Goal: Task Accomplishment & Management: Complete application form

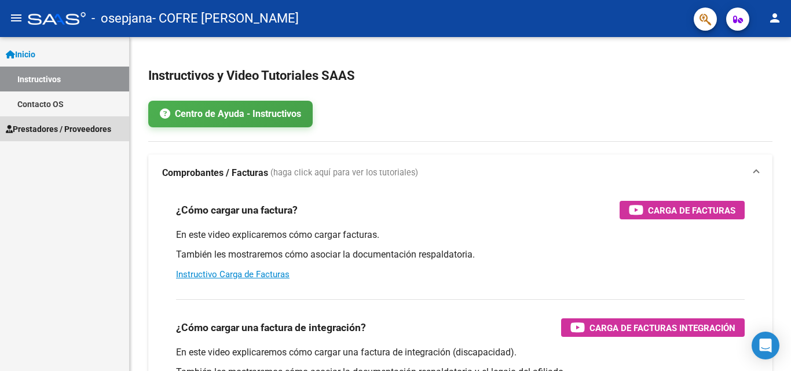
click at [73, 131] on span "Prestadores / Proveedores" at bounding box center [58, 129] width 105 height 13
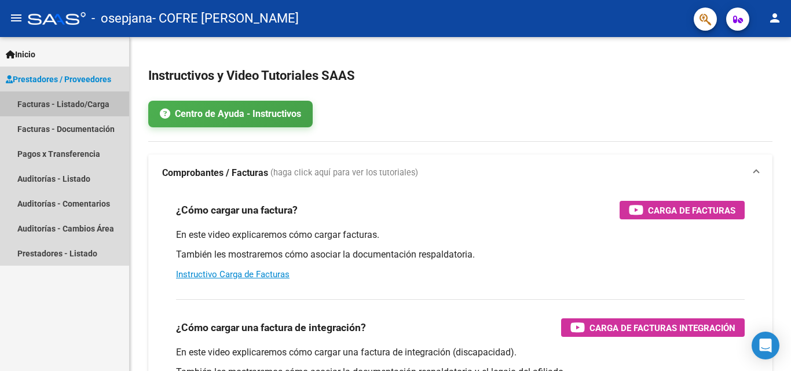
click at [71, 104] on link "Facturas - Listado/Carga" at bounding box center [64, 103] width 129 height 25
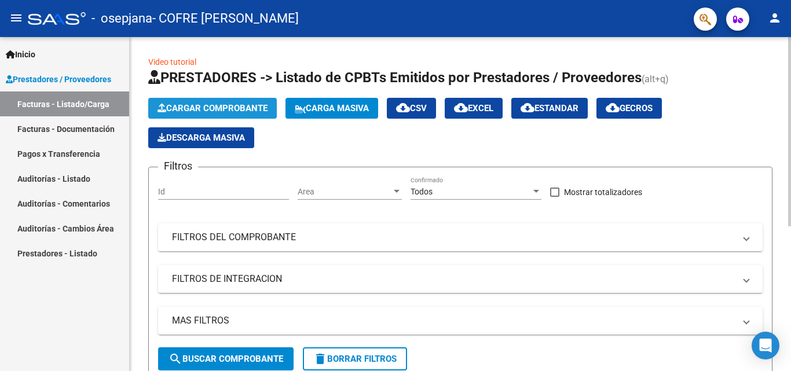
click at [251, 104] on span "Cargar Comprobante" at bounding box center [212, 108] width 110 height 10
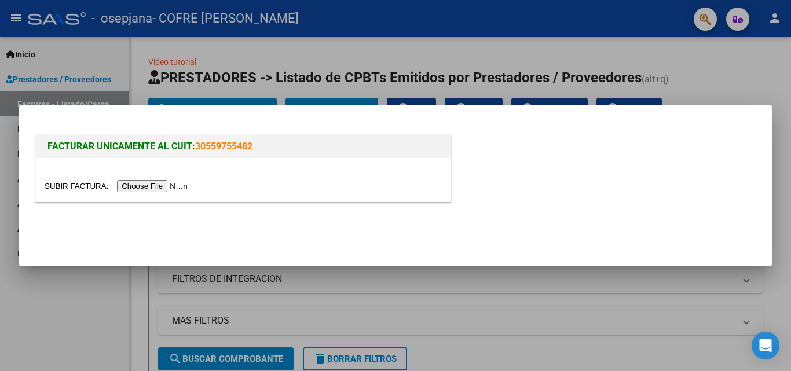
click at [167, 186] on input "file" at bounding box center [118, 186] width 146 height 12
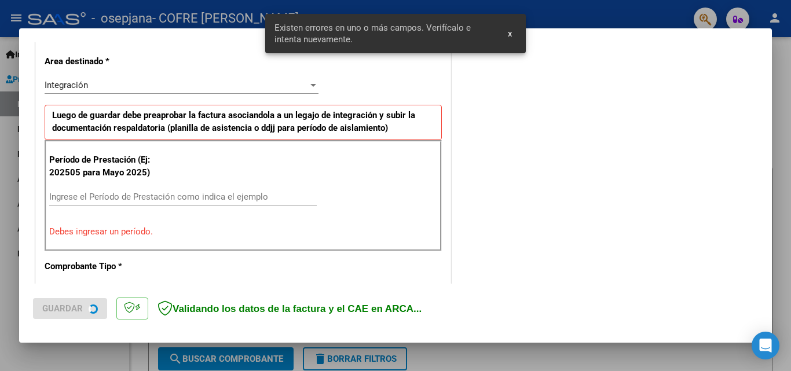
scroll to position [261, 0]
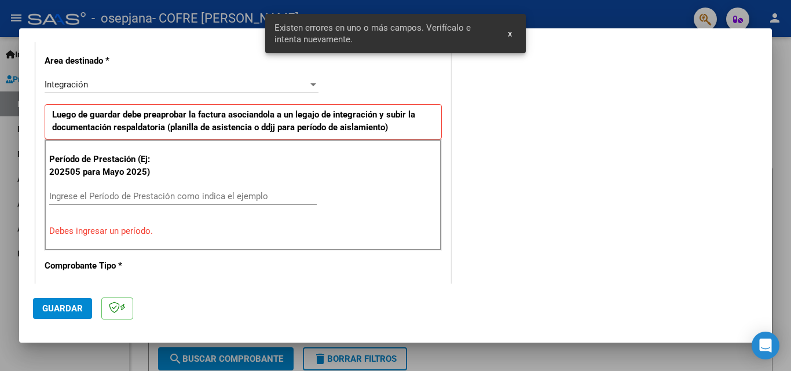
click at [138, 196] on input "Ingrese el Período de Prestación como indica el ejemplo" at bounding box center [182, 196] width 267 height 10
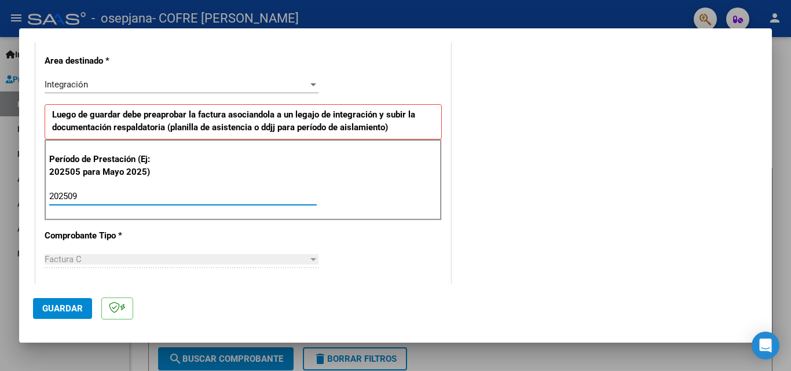
type input "202509"
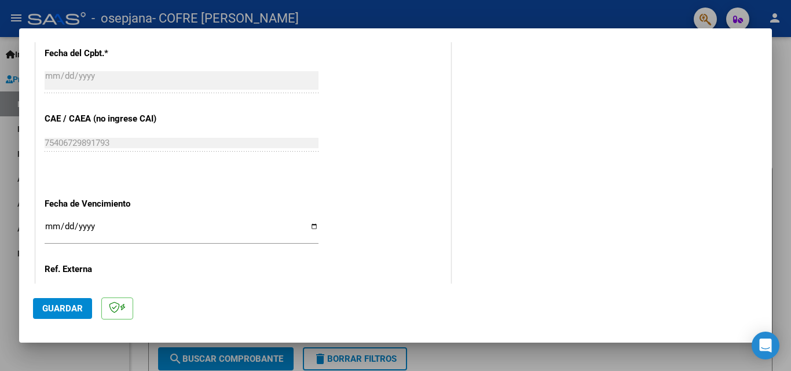
scroll to position [701, 0]
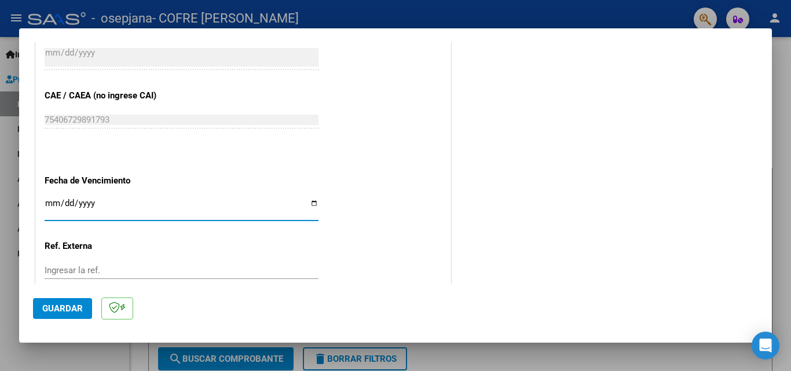
click at [311, 205] on input "Ingresar la fecha" at bounding box center [182, 208] width 274 height 19
type input "[DATE]"
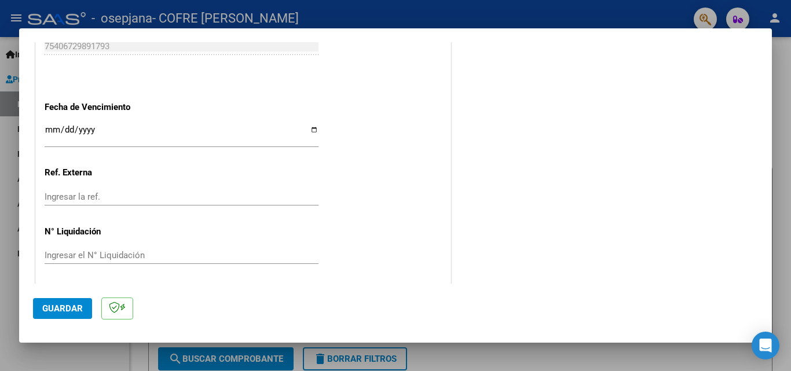
scroll to position [777, 0]
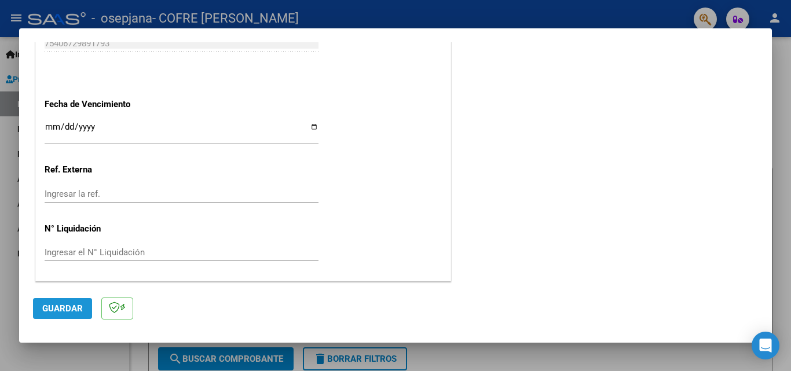
click at [71, 308] on span "Guardar" at bounding box center [62, 308] width 41 height 10
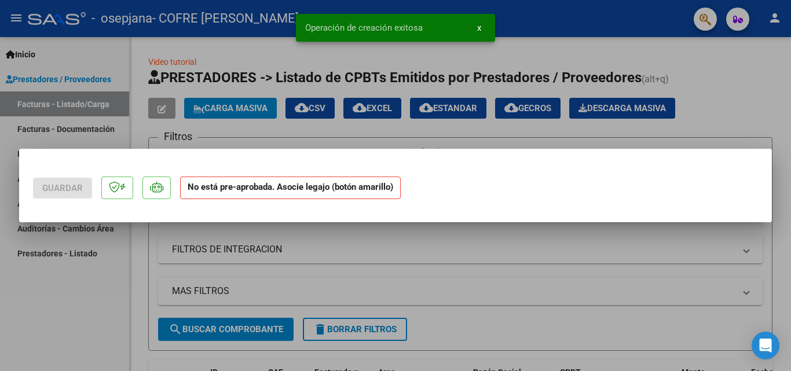
scroll to position [0, 0]
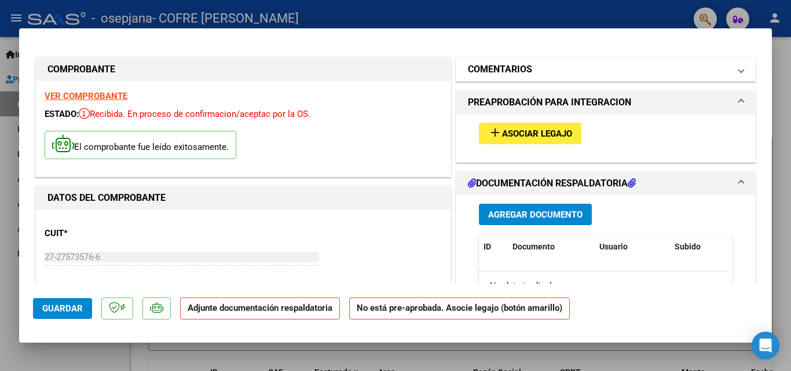
click at [735, 71] on mat-expansion-panel-header "COMENTARIOS" at bounding box center [605, 69] width 299 height 23
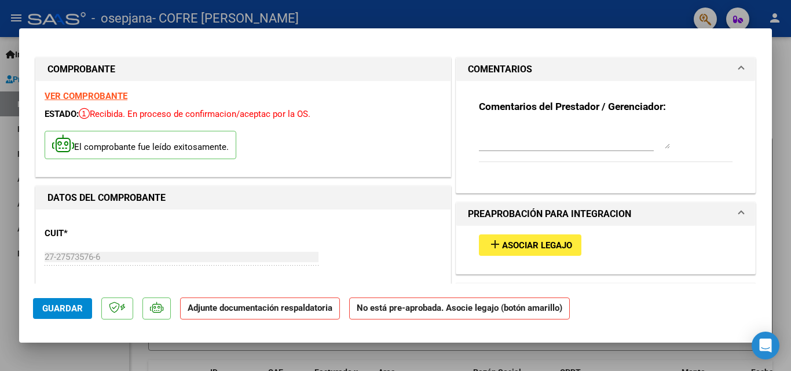
click at [662, 145] on textarea at bounding box center [574, 137] width 191 height 23
click at [739, 69] on span at bounding box center [741, 70] width 5 height 14
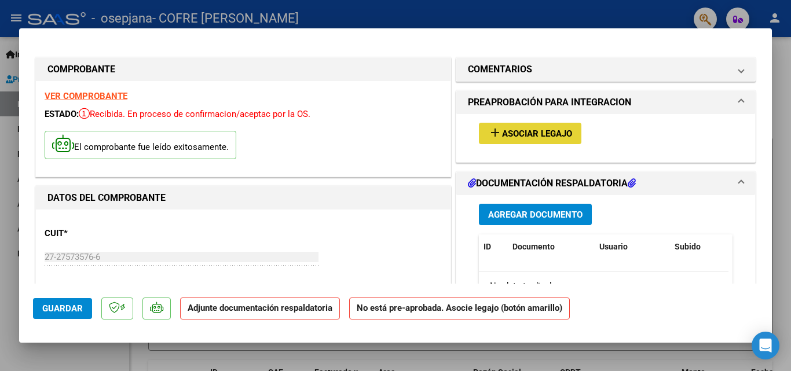
click at [526, 133] on span "Asociar Legajo" at bounding box center [537, 134] width 70 height 10
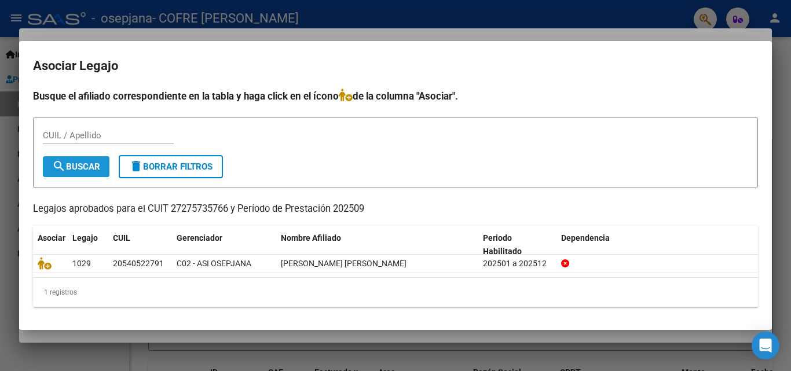
click at [87, 171] on span "search Buscar" at bounding box center [76, 167] width 48 height 10
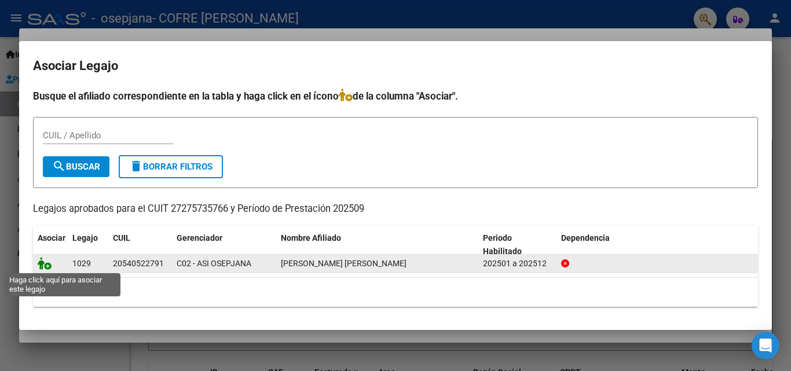
click at [49, 268] on icon at bounding box center [45, 263] width 14 height 13
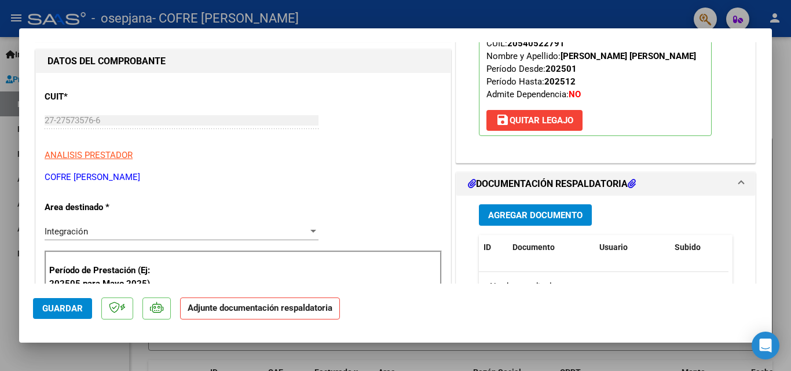
scroll to position [139, 0]
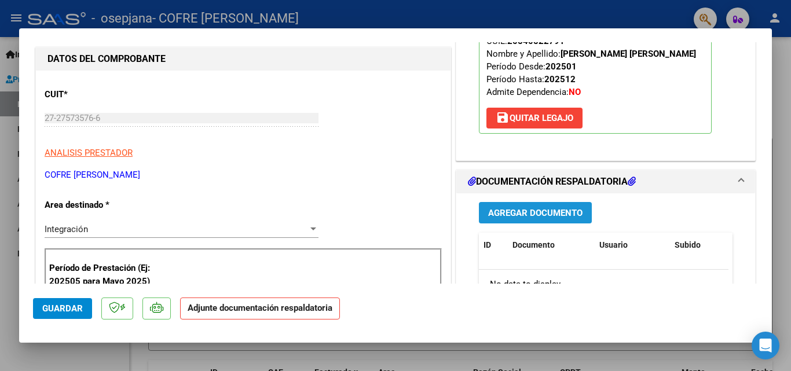
click at [549, 210] on span "Agregar Documento" at bounding box center [535, 213] width 94 height 10
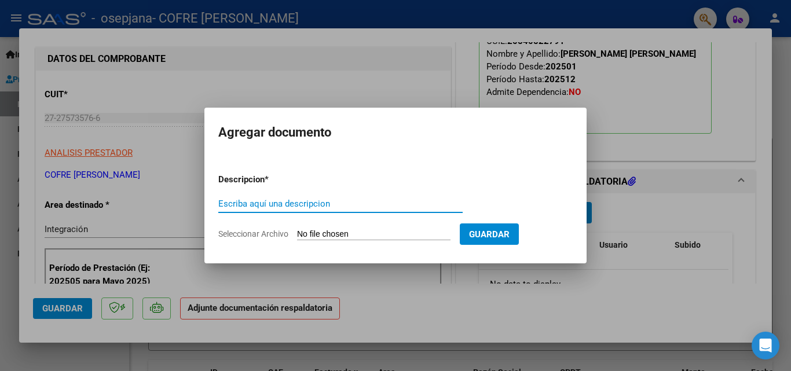
click at [292, 207] on input "Escriba aquí una descripcion" at bounding box center [340, 204] width 244 height 10
click at [258, 203] on input "Escriba aquí una descripcion" at bounding box center [340, 204] width 244 height 10
type input "PLANILLA DE ASISTENCIA"
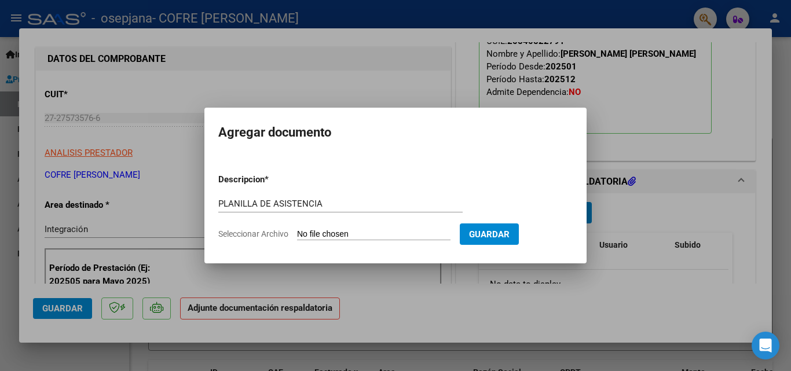
drag, startPoint x: 320, startPoint y: 232, endPoint x: 268, endPoint y: 232, distance: 51.5
click at [0, 0] on label "Seleccionar Archivo" at bounding box center [0, 0] width 0 height 0
click at [297, 232] on input "Seleccionar Archivo" at bounding box center [373, 234] width 153 height 11
type input "C:\fakepath\Planilla Aist [PERSON_NAME] L, [DATE].pdf"
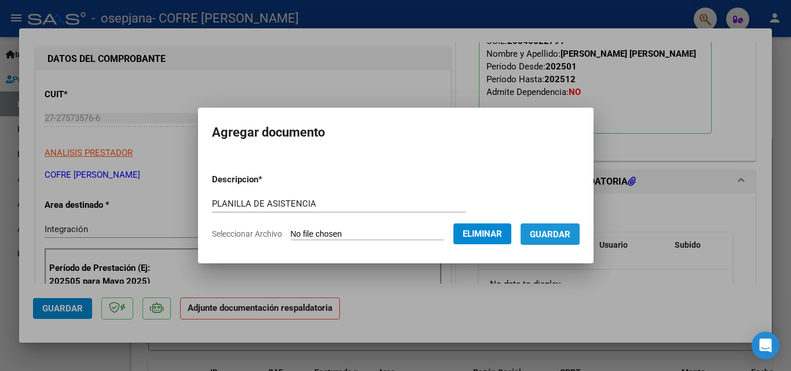
click at [553, 233] on span "Guardar" at bounding box center [550, 234] width 41 height 10
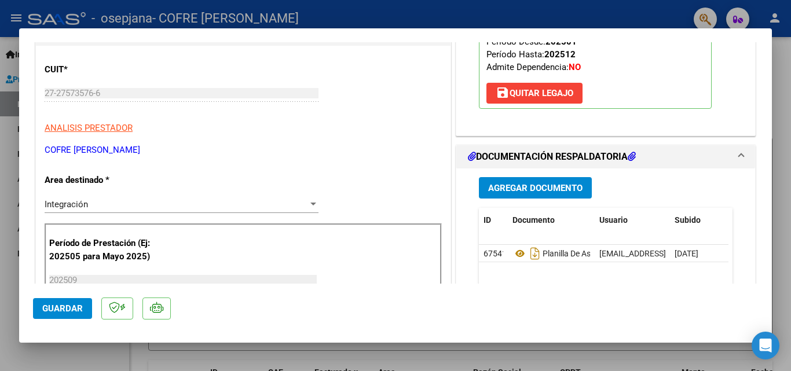
scroll to position [162, 0]
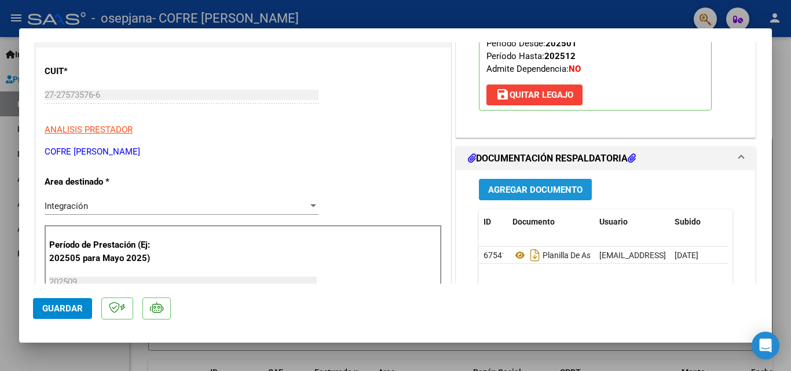
click at [550, 189] on span "Agregar Documento" at bounding box center [535, 190] width 94 height 10
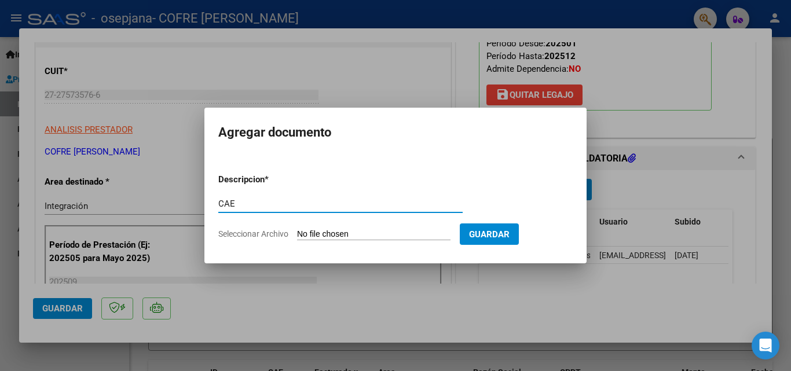
type input "CAE"
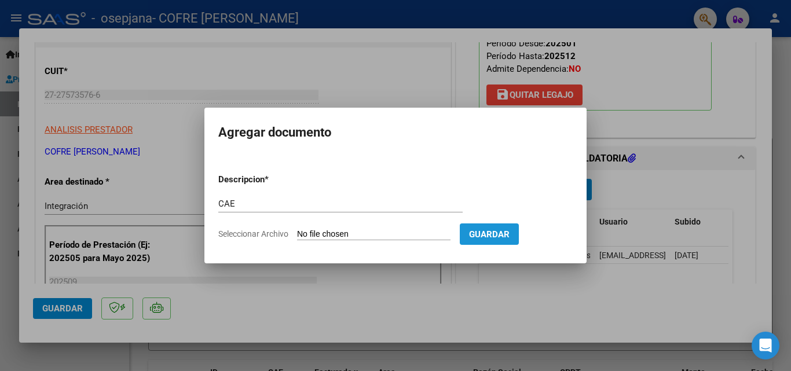
click at [509, 231] on span "Guardar" at bounding box center [489, 234] width 41 height 10
click at [507, 235] on span "Guardar" at bounding box center [489, 234] width 41 height 10
click at [390, 236] on input "Seleccionar Archivo" at bounding box center [373, 234] width 153 height 11
type input "C:\fakepath\CAE 738.png"
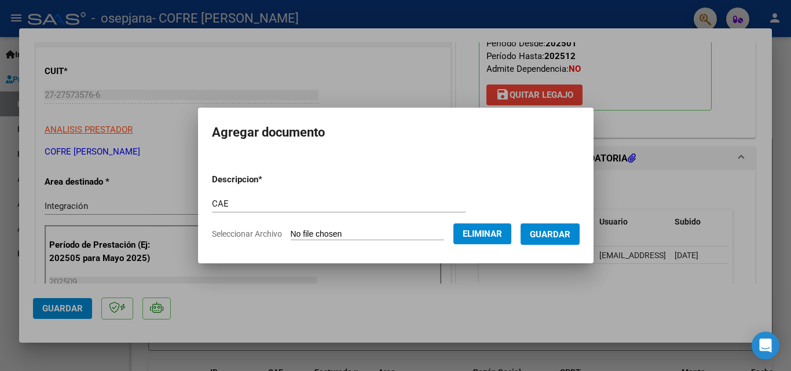
click at [563, 235] on span "Guardar" at bounding box center [550, 234] width 41 height 10
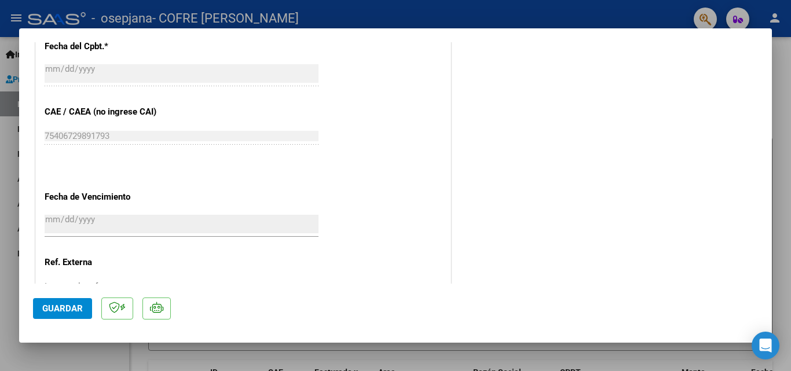
scroll to position [795, 0]
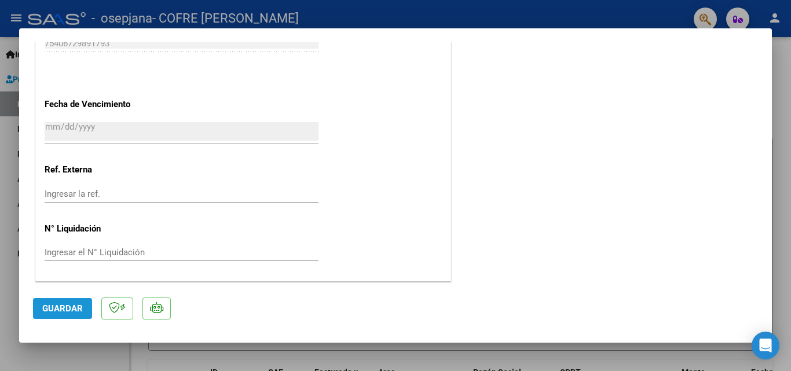
click at [69, 307] on span "Guardar" at bounding box center [62, 308] width 41 height 10
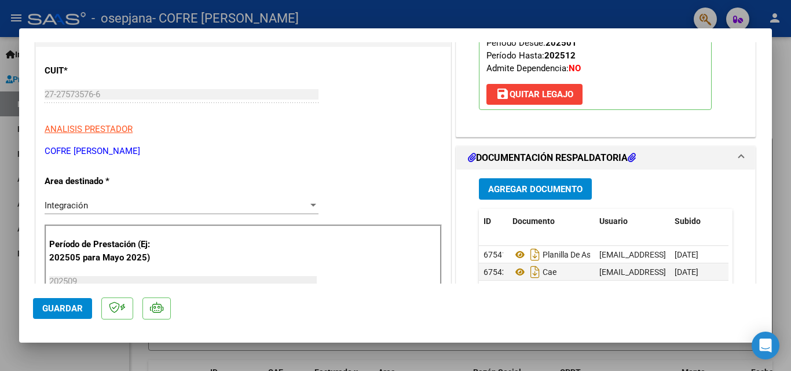
scroll to position [0, 0]
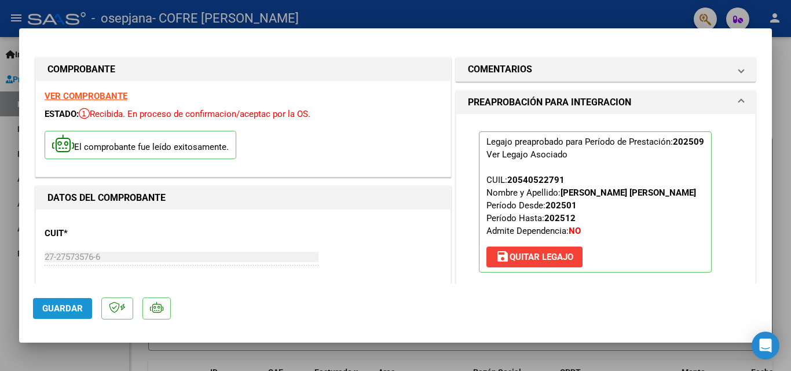
click at [67, 311] on span "Guardar" at bounding box center [62, 308] width 41 height 10
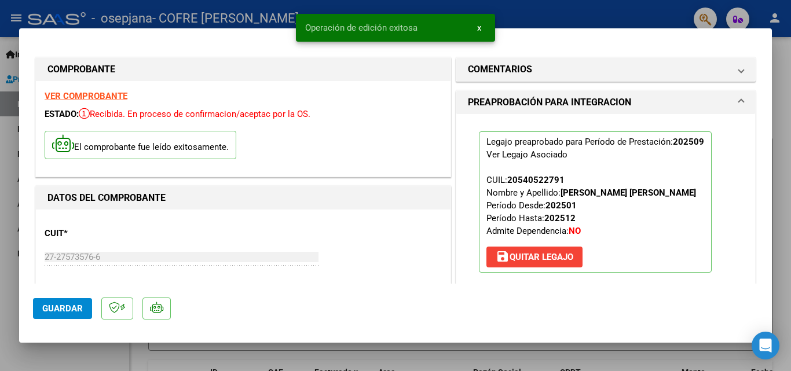
type input "$ 0,00"
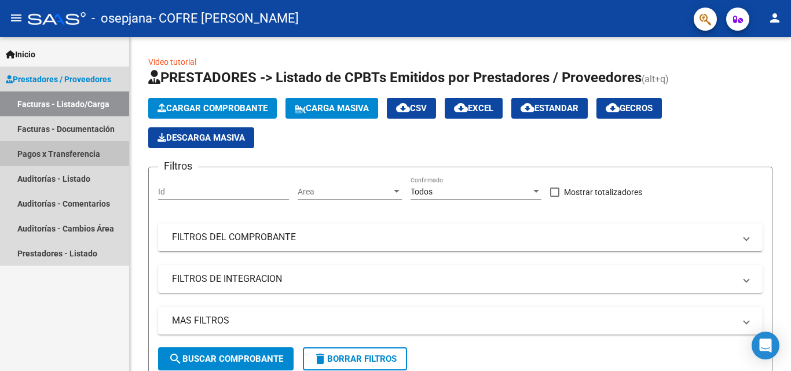
click at [70, 154] on link "Pagos x Transferencia" at bounding box center [64, 153] width 129 height 25
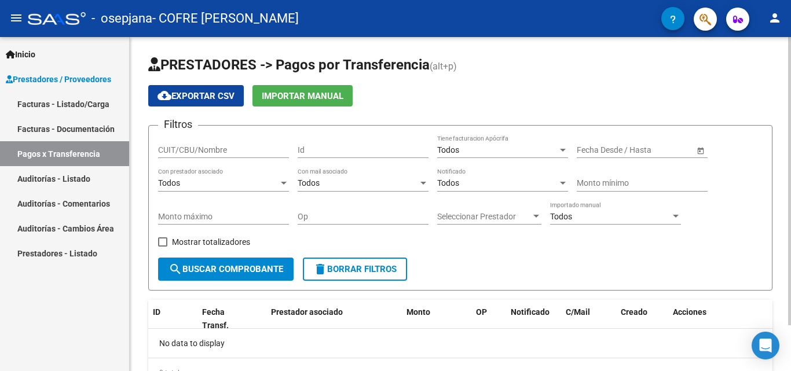
click at [790, 293] on div at bounding box center [789, 181] width 3 height 288
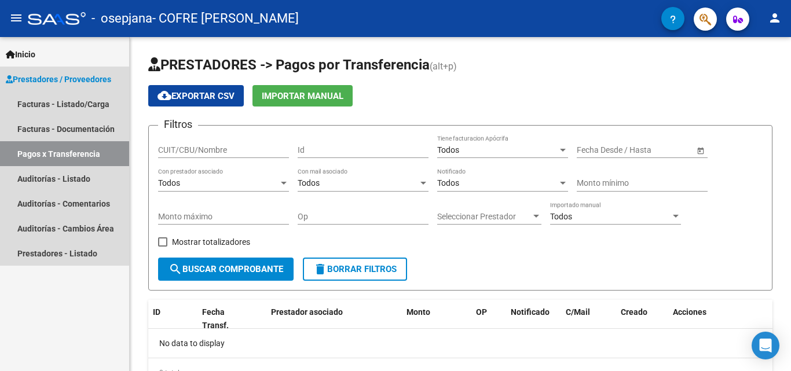
click at [60, 76] on span "Prestadores / Proveedores" at bounding box center [58, 79] width 105 height 13
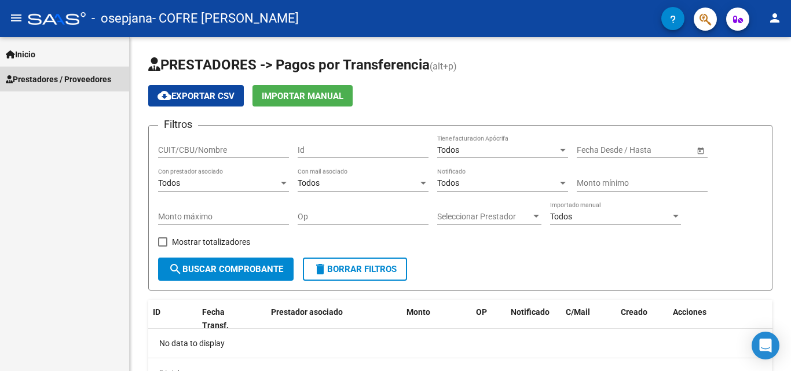
click at [63, 76] on span "Prestadores / Proveedores" at bounding box center [58, 79] width 105 height 13
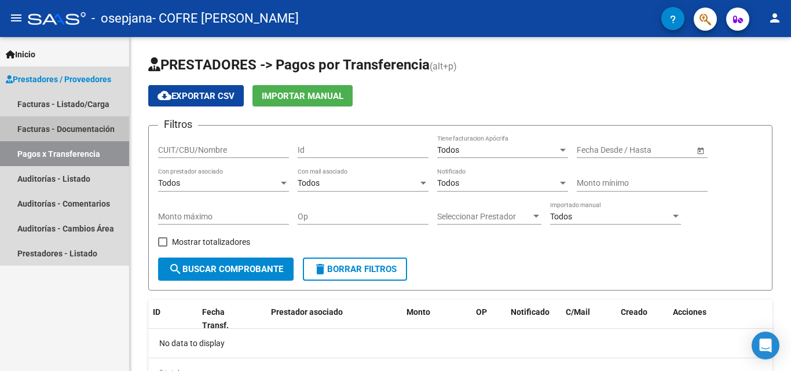
click at [63, 131] on link "Facturas - Documentación" at bounding box center [64, 128] width 129 height 25
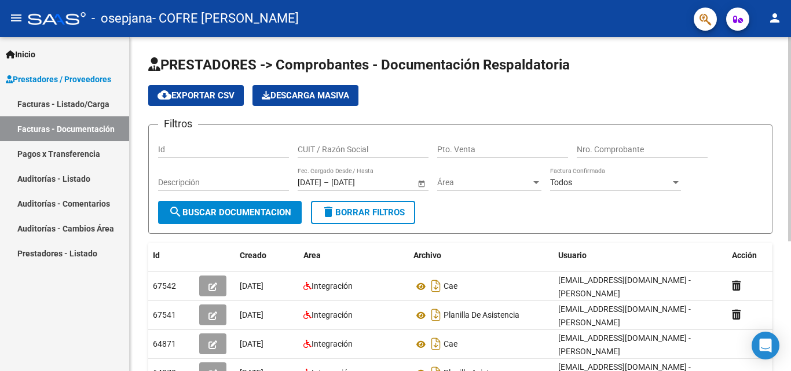
scroll to position [212, 0]
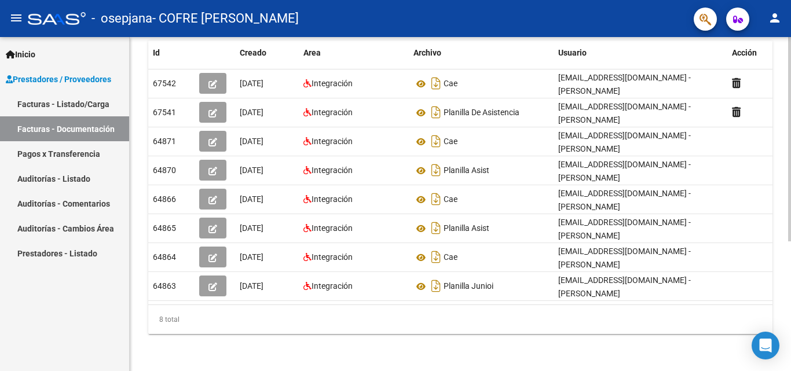
click at [789, 340] on div at bounding box center [789, 204] width 3 height 334
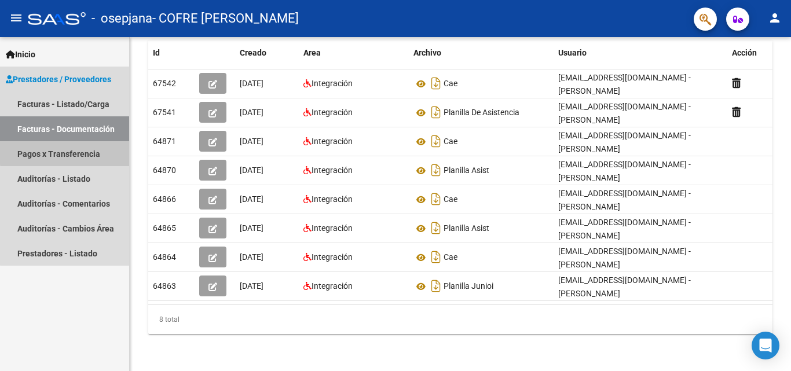
click at [91, 151] on link "Pagos x Transferencia" at bounding box center [64, 153] width 129 height 25
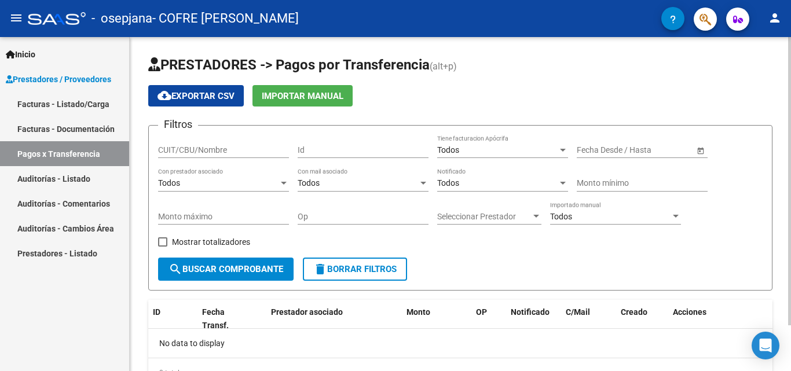
scroll to position [53, 0]
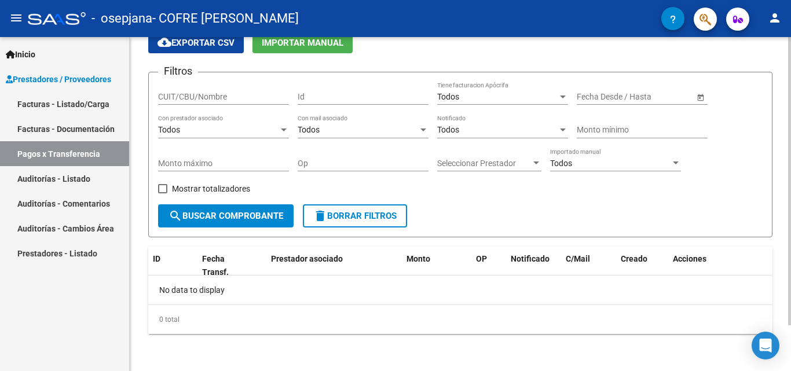
click at [790, 337] on div at bounding box center [789, 204] width 3 height 334
click at [790, 337] on div at bounding box center [789, 227] width 3 height 288
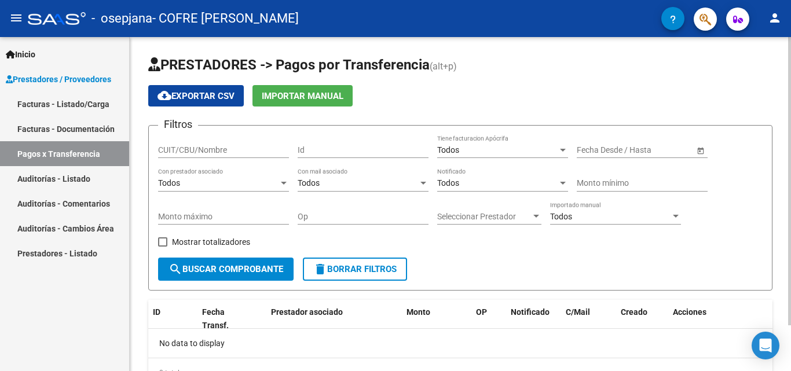
click at [790, 54] on div at bounding box center [789, 204] width 3 height 334
click at [790, 54] on div at bounding box center [789, 181] width 3 height 288
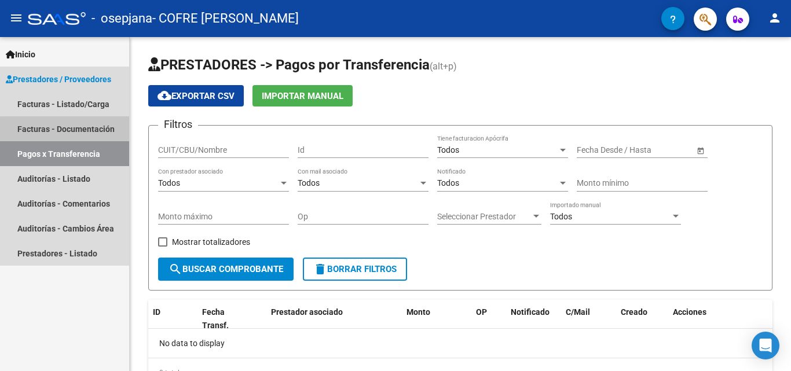
click at [87, 131] on link "Facturas - Documentación" at bounding box center [64, 128] width 129 height 25
